Goal: Task Accomplishment & Management: Manage account settings

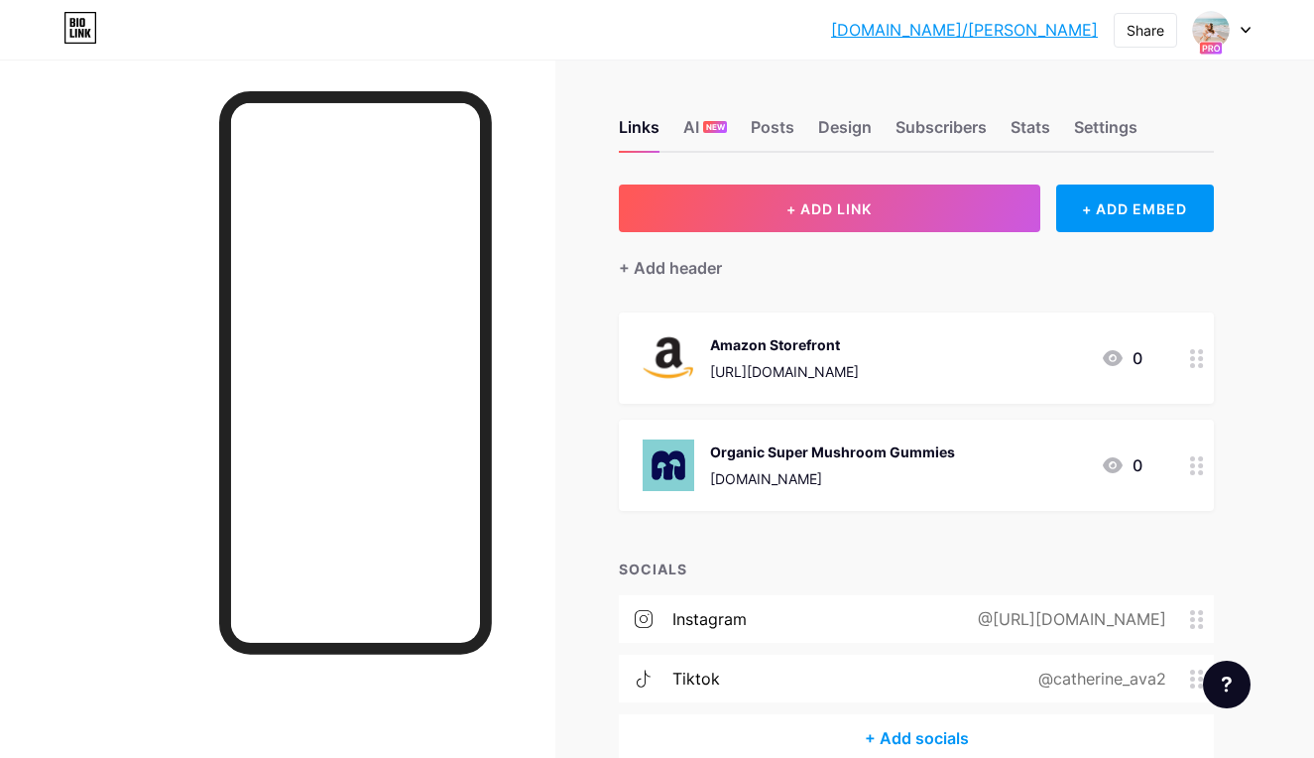
scroll to position [1, 0]
click at [977, 465] on div "Organic Super Mushroom Gummies [DOMAIN_NAME] 0" at bounding box center [893, 465] width 500 height 52
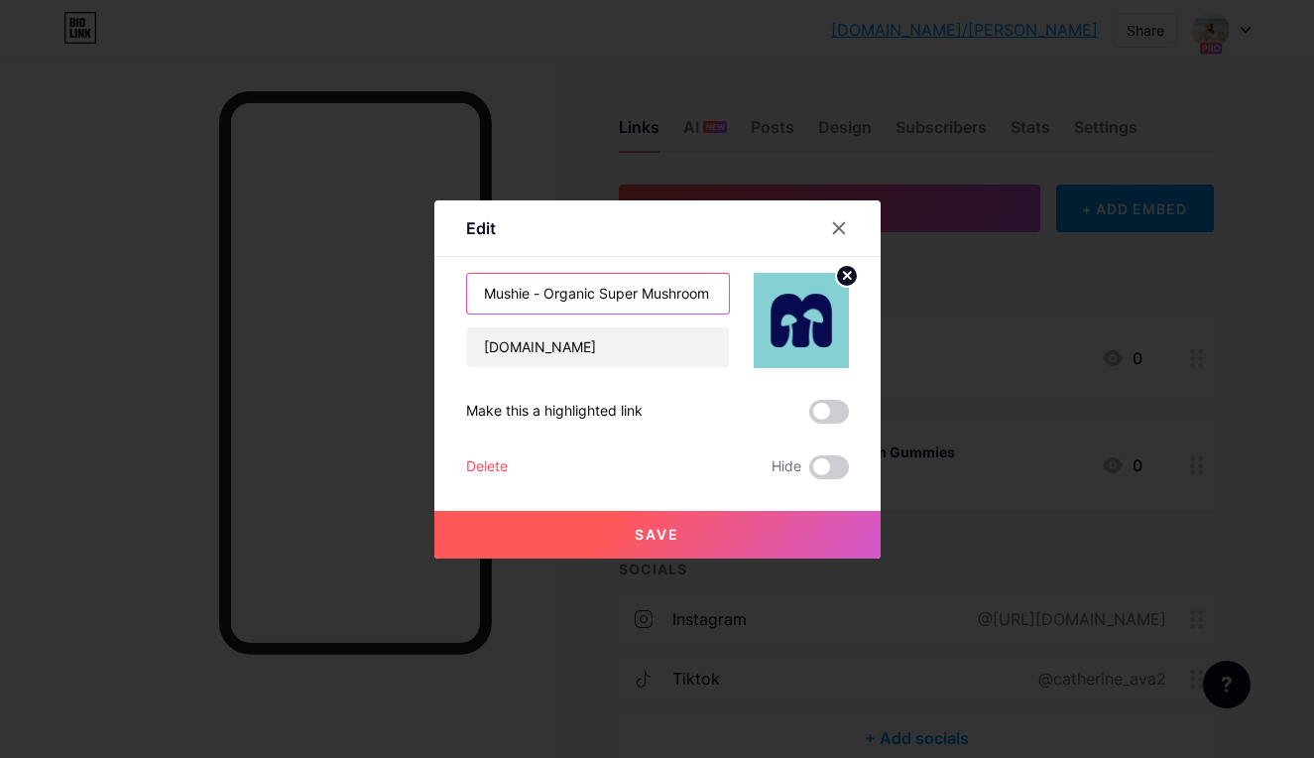
type input "Mushie - Organic Super Mushroom Gummies"
click at [707, 533] on button "Save" at bounding box center [657, 535] width 446 height 48
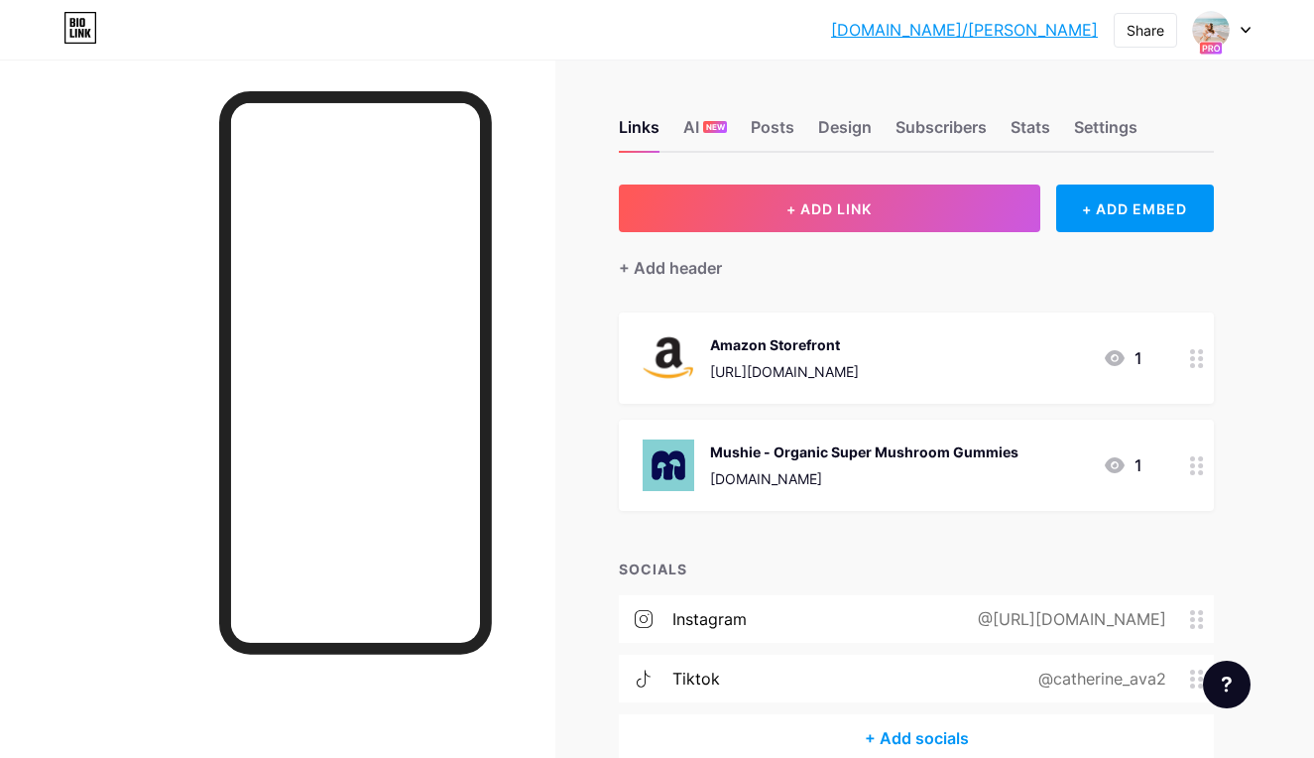
click at [803, 336] on div "Amazon Storefront" at bounding box center [784, 344] width 149 height 21
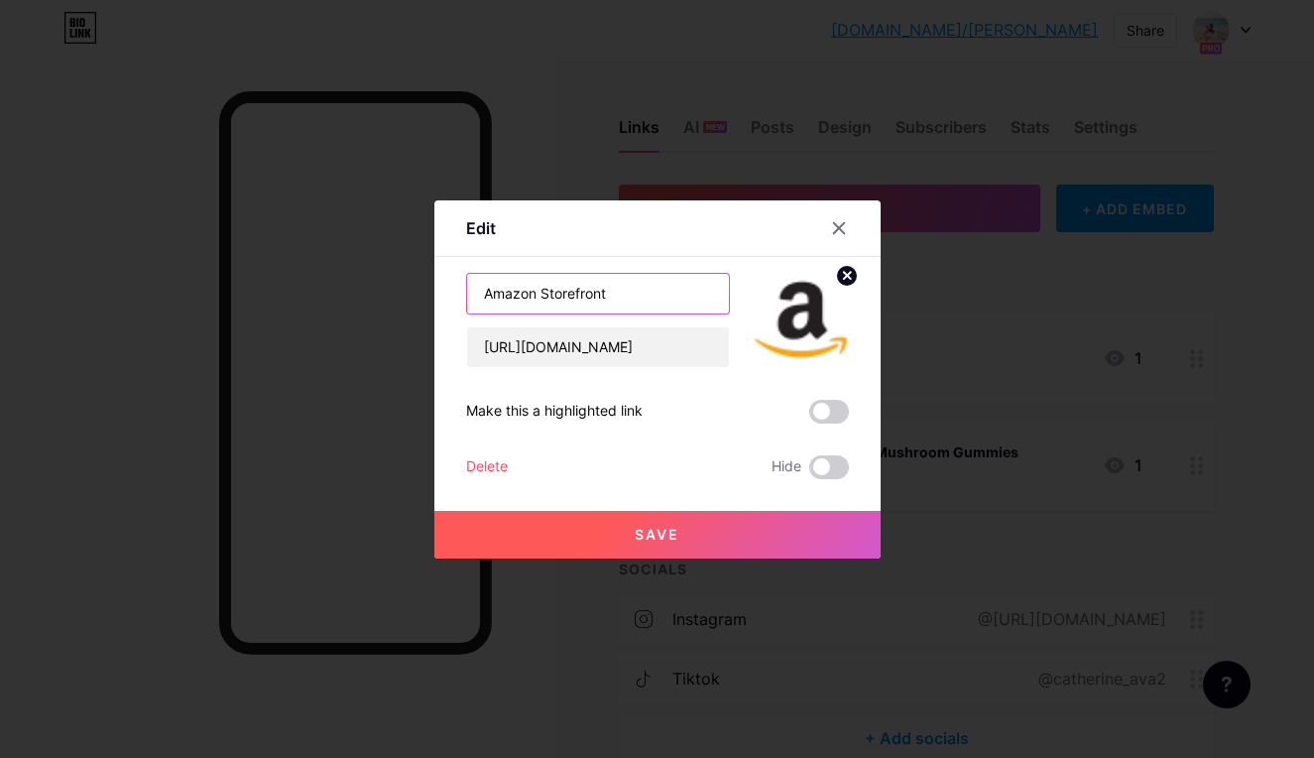
click at [593, 302] on input "Amazon Storefront" at bounding box center [598, 294] width 262 height 40
type input "Shop My Favorites"
click at [596, 525] on button "Save" at bounding box center [657, 535] width 446 height 48
